Goal: Transaction & Acquisition: Purchase product/service

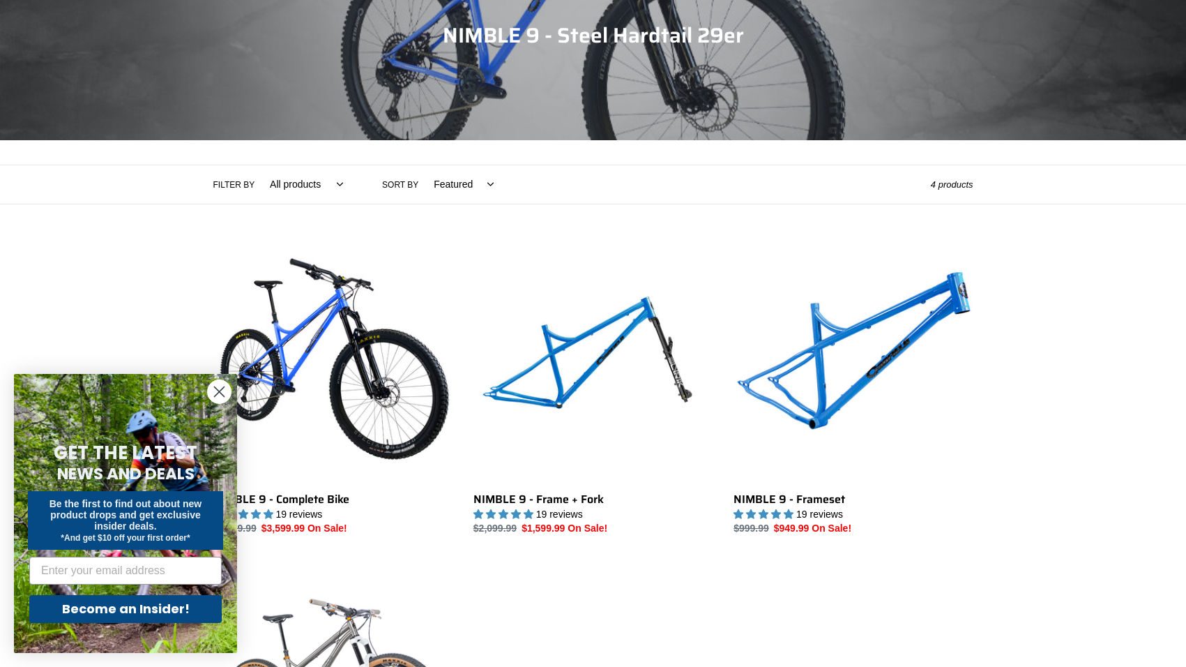
scroll to position [176, 0]
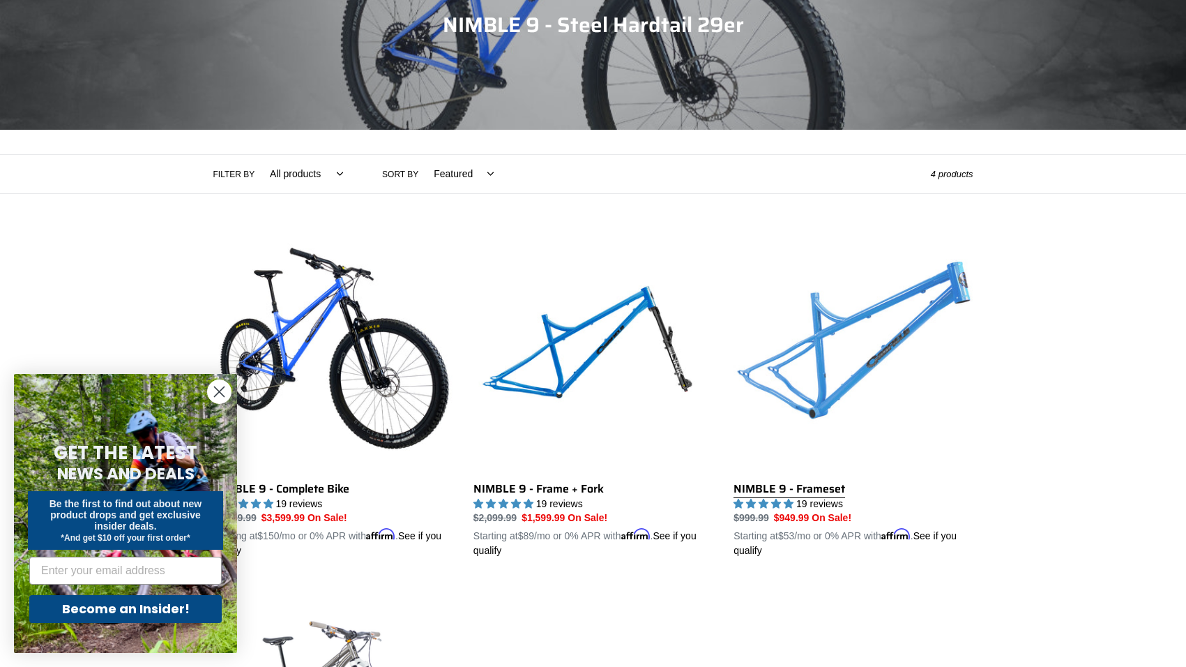
click at [794, 385] on link "NIMBLE 9 - Frameset" at bounding box center [853, 395] width 239 height 326
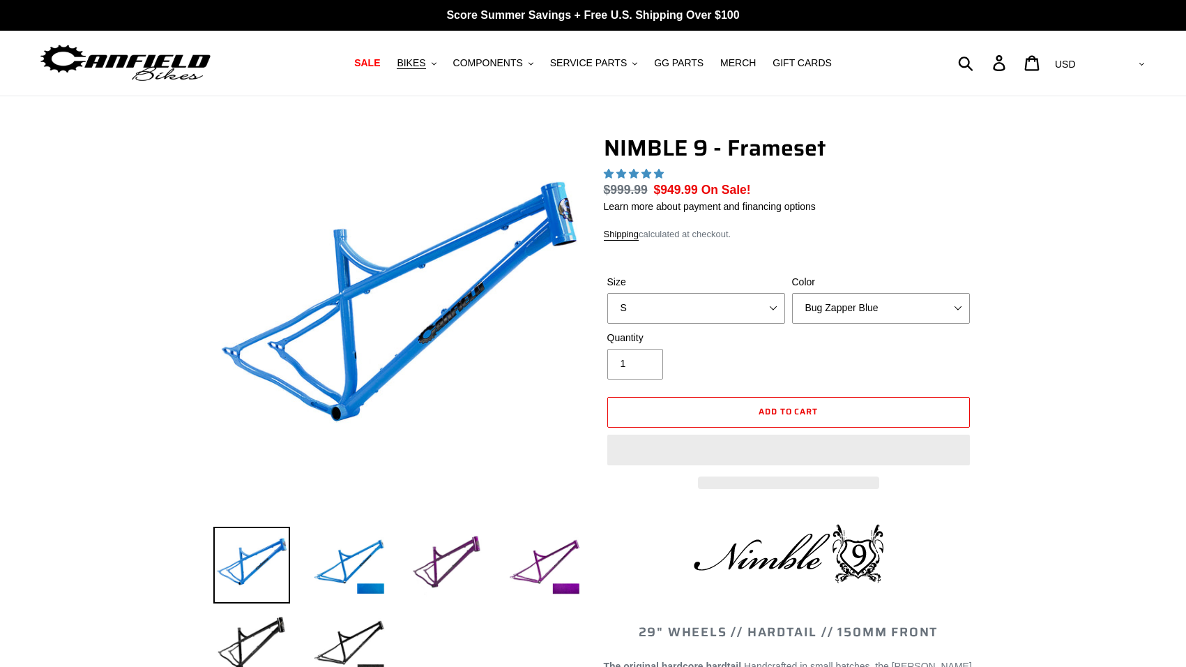
select select "highest-rating"
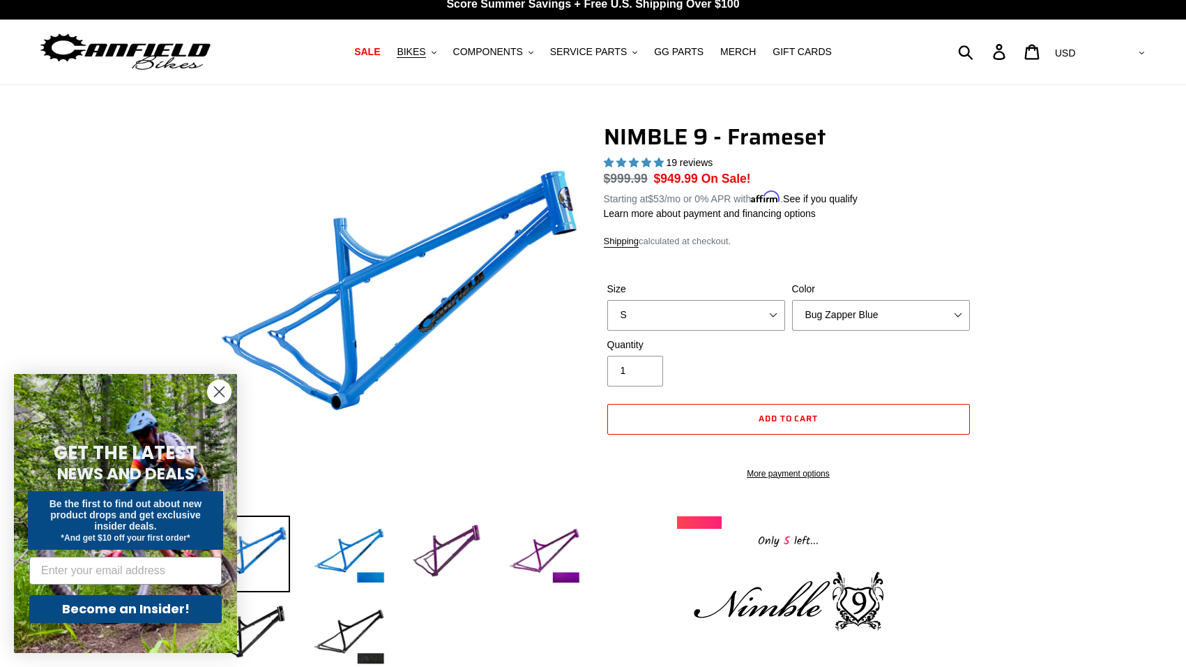
scroll to position [13, 0]
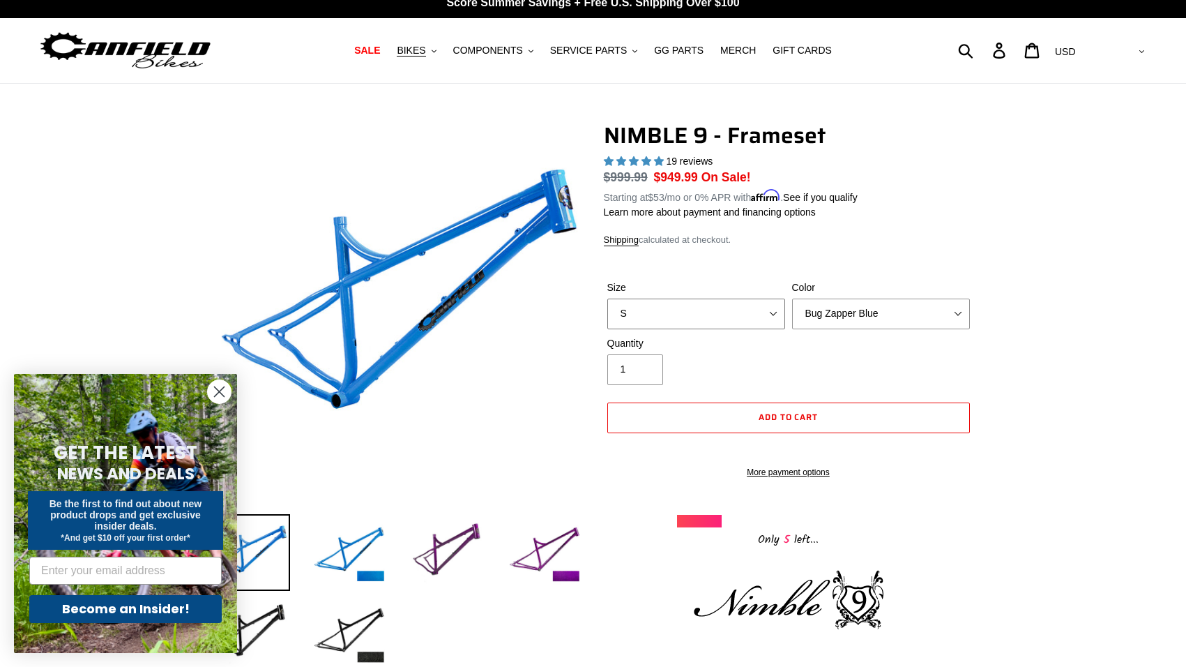
click at [744, 312] on select "S M L XL" at bounding box center [696, 314] width 178 height 31
select select "L"
click at [607, 299] on select "S M L XL" at bounding box center [696, 314] width 178 height 31
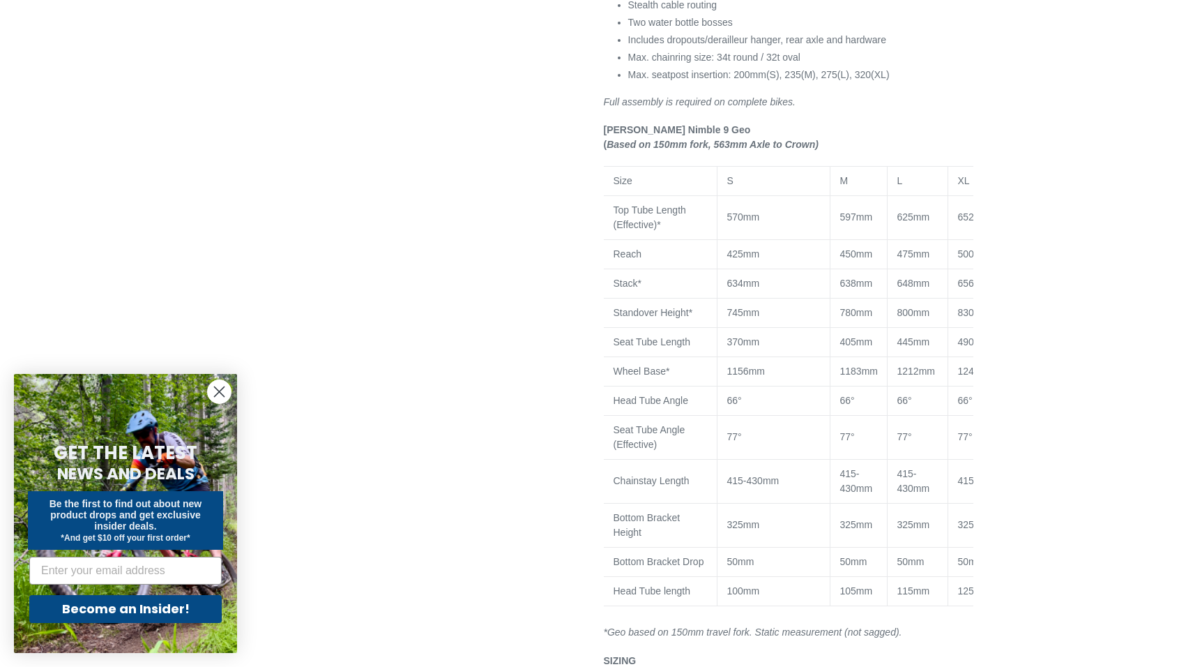
scroll to position [1073, 0]
